Goal: Navigation & Orientation: Find specific page/section

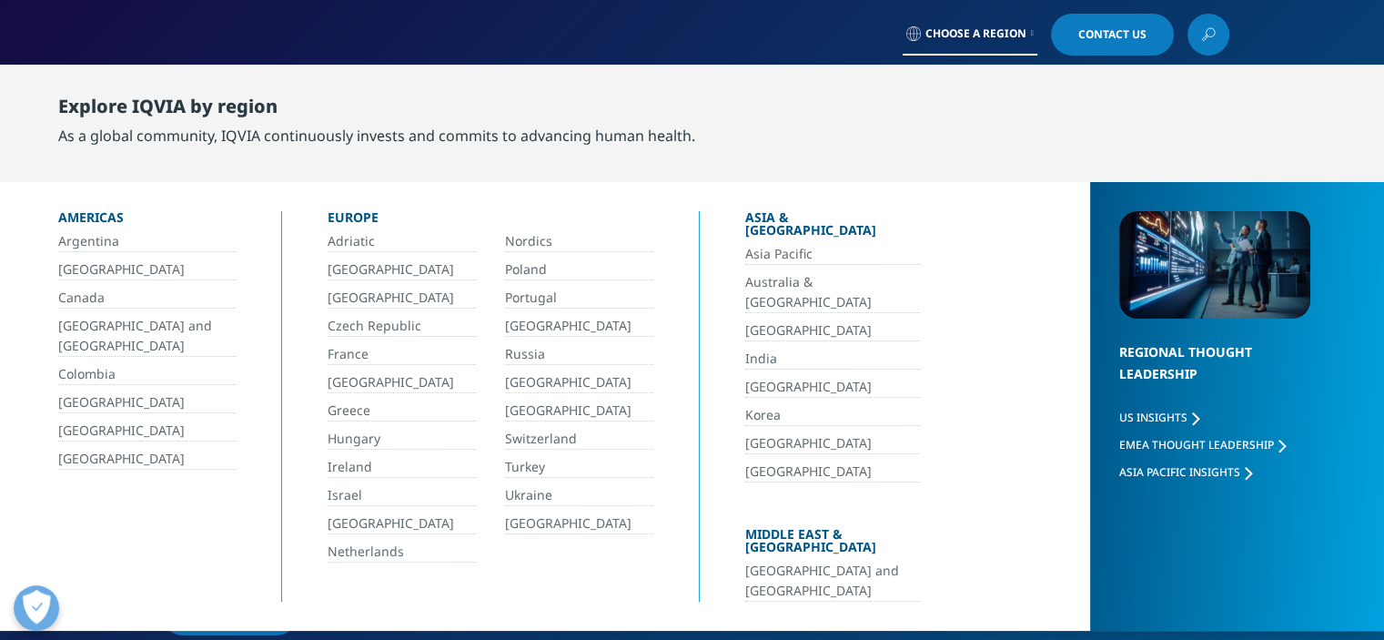
click at [104, 244] on link "Argentina" at bounding box center [146, 241] width 177 height 21
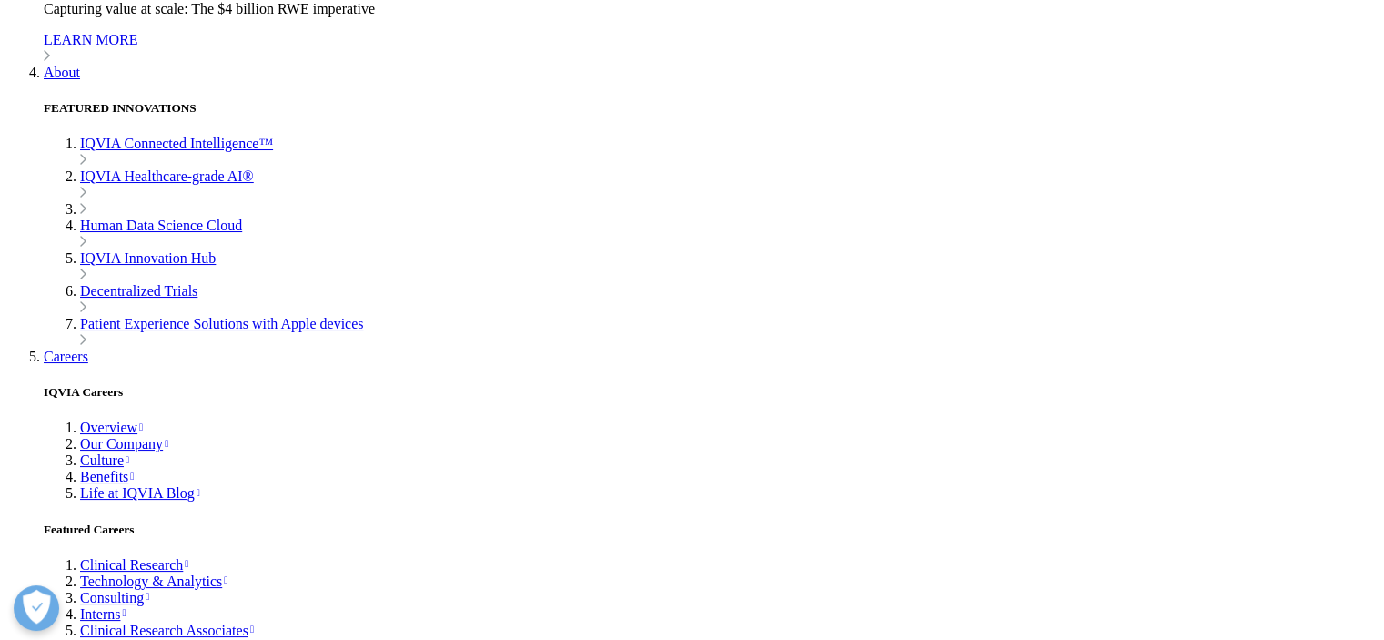
scroll to position [6724, 0]
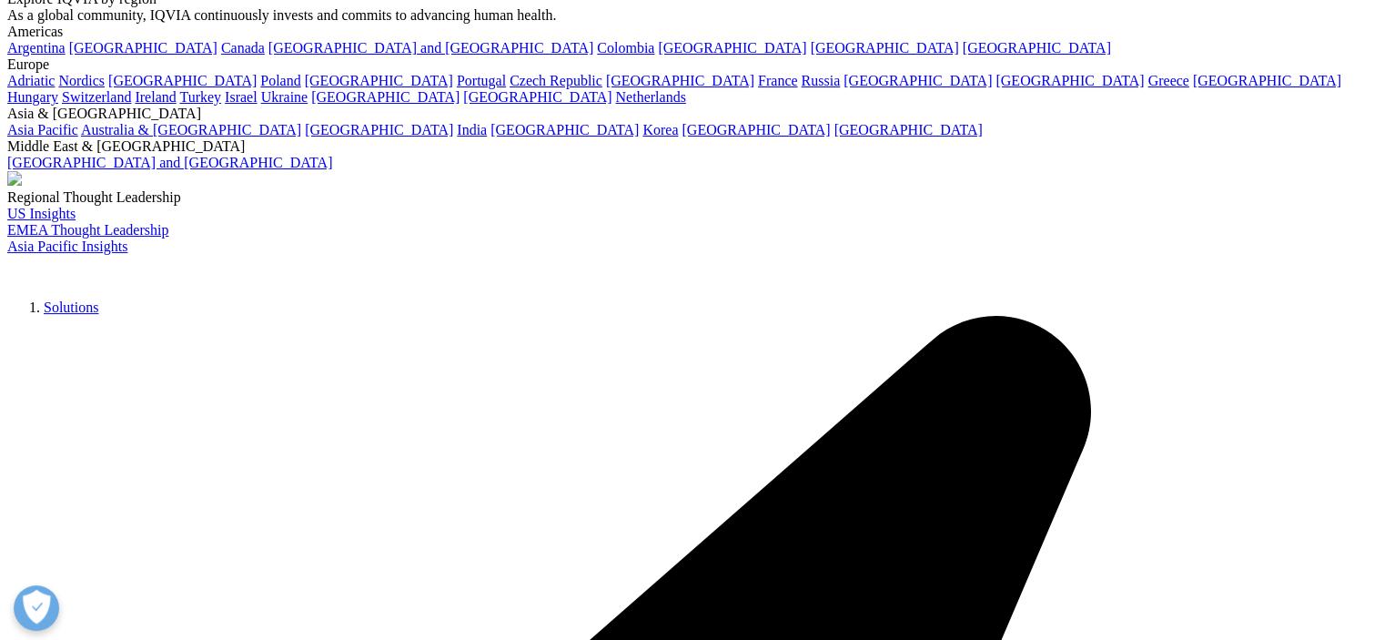
scroll to position [0, 0]
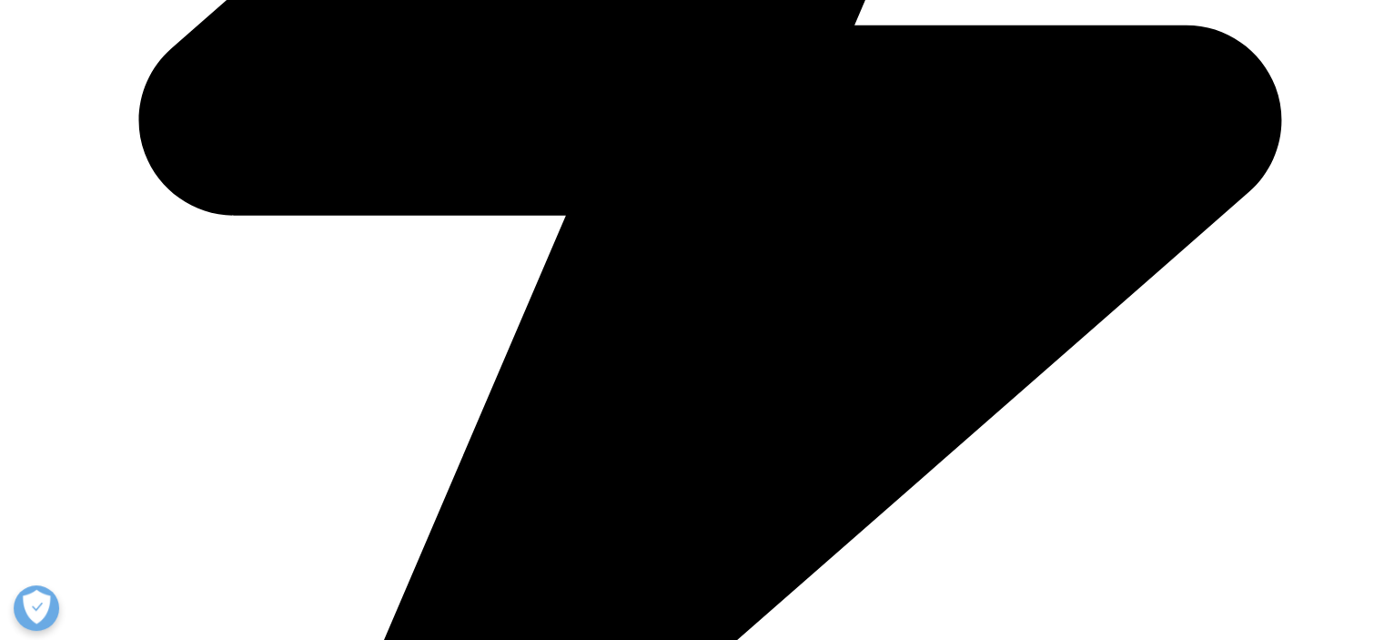
scroll to position [1183, 0]
